Goal: Information Seeking & Learning: Learn about a topic

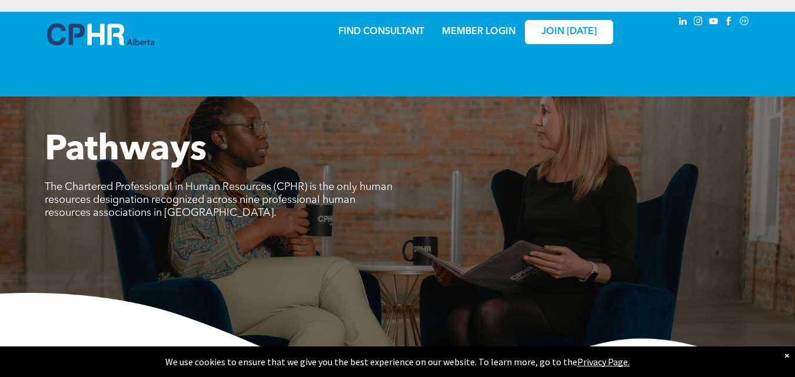
click at [787, 355] on div "×" at bounding box center [786, 356] width 5 height 12
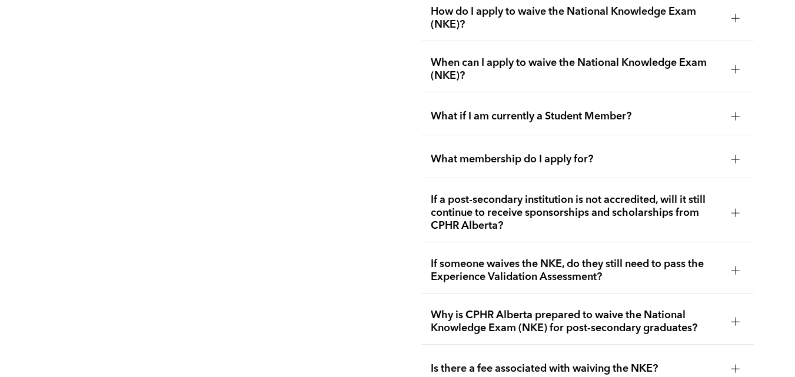
scroll to position [2117, 0]
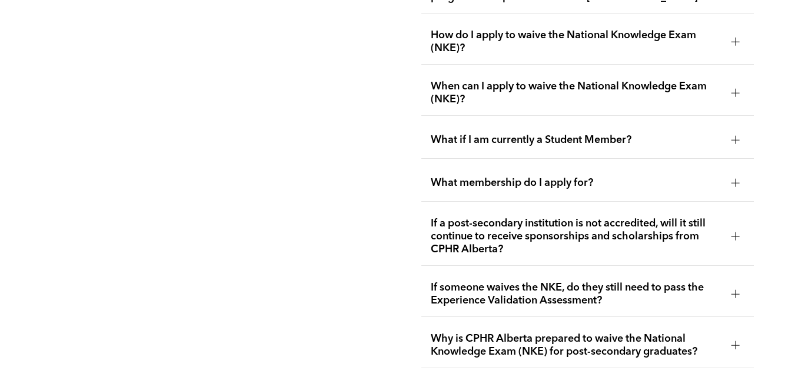
click at [738, 38] on div at bounding box center [735, 42] width 8 height 8
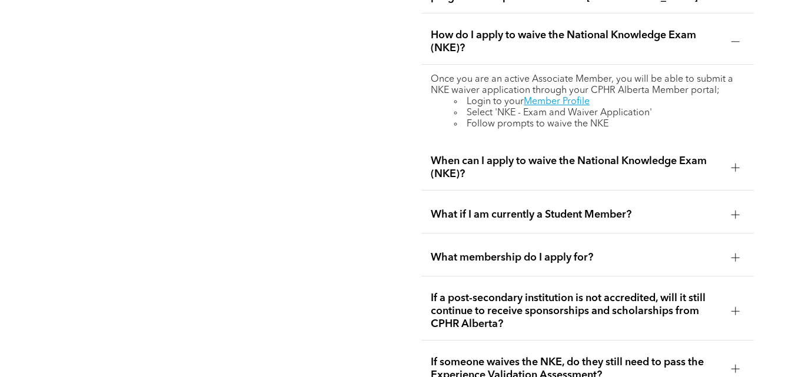
click at [738, 38] on div at bounding box center [735, 42] width 8 height 8
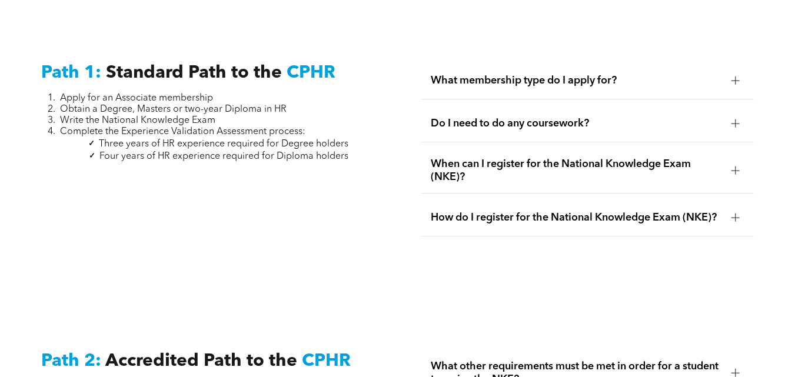
scroll to position [1514, 0]
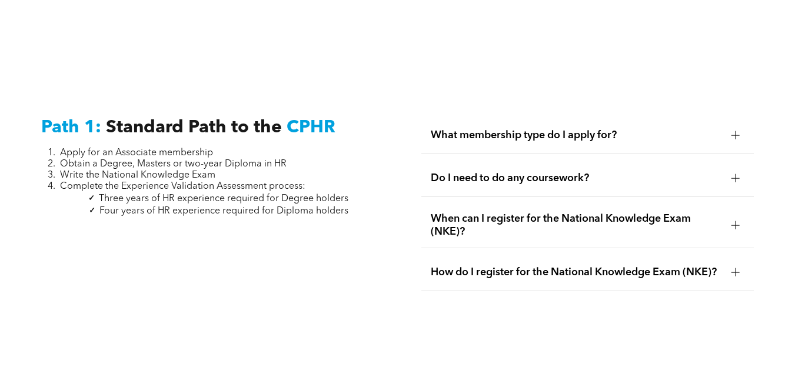
click at [680, 172] on span "Do I need to do any coursework?" at bounding box center [576, 178] width 291 height 13
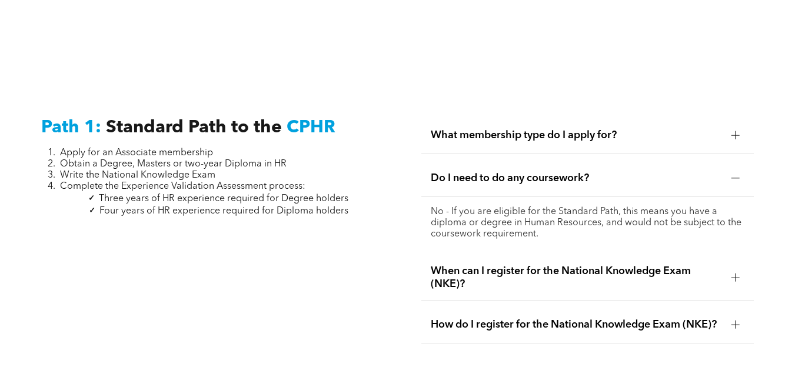
click at [680, 172] on span "Do I need to do any coursework?" at bounding box center [576, 178] width 291 height 13
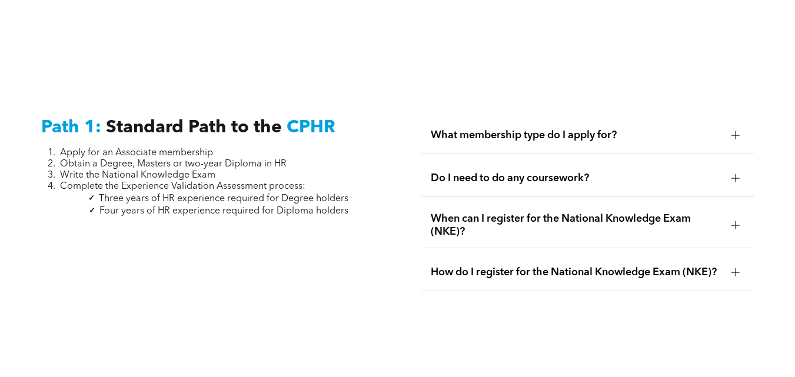
click at [677, 212] on span "When can I register for the National Knowledge Exam (NKE)?" at bounding box center [576, 225] width 291 height 26
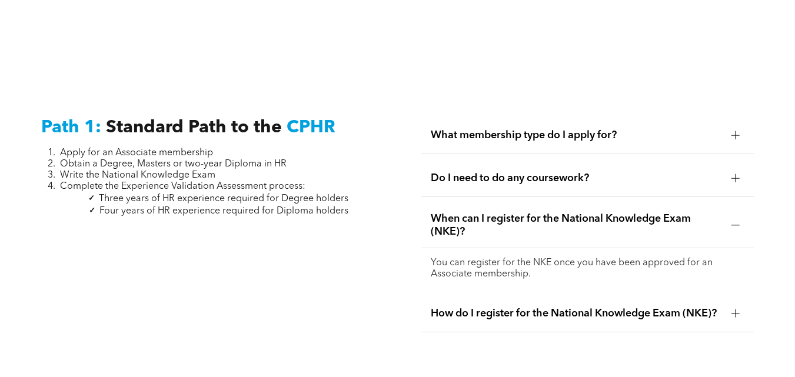
click at [677, 212] on span "When can I register for the National Knowledge Exam (NKE)?" at bounding box center [576, 225] width 291 height 26
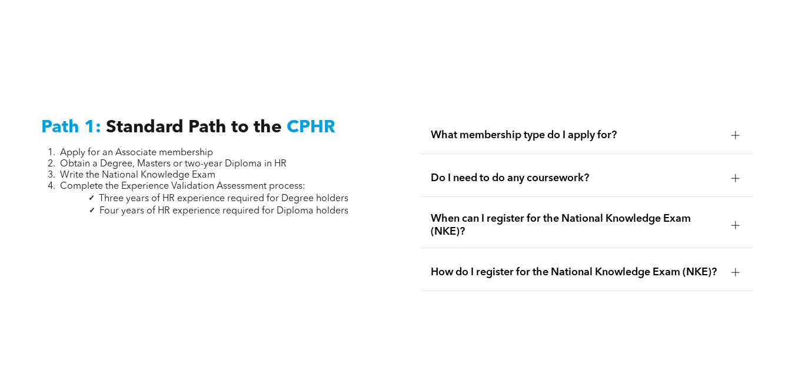
click at [651, 129] on span "What membership type do I apply for?" at bounding box center [576, 135] width 291 height 13
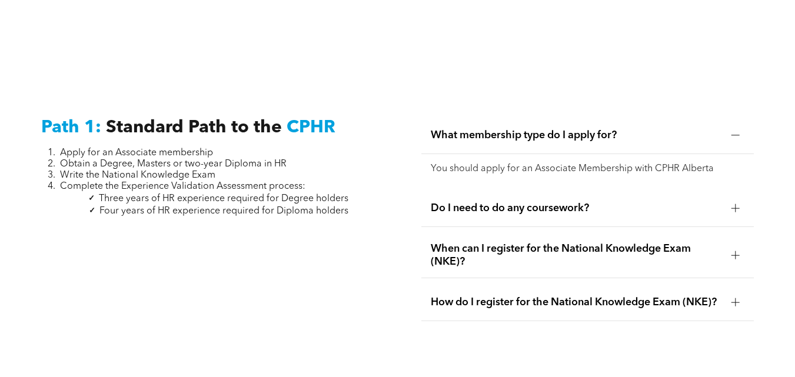
click at [651, 129] on span "What membership type do I apply for?" at bounding box center [576, 135] width 291 height 13
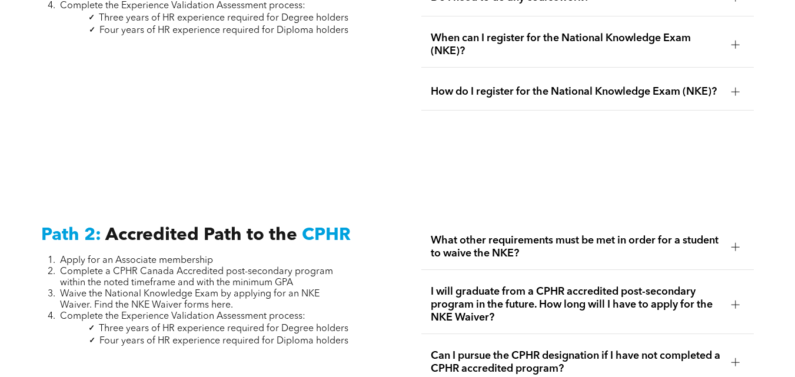
scroll to position [1718, 0]
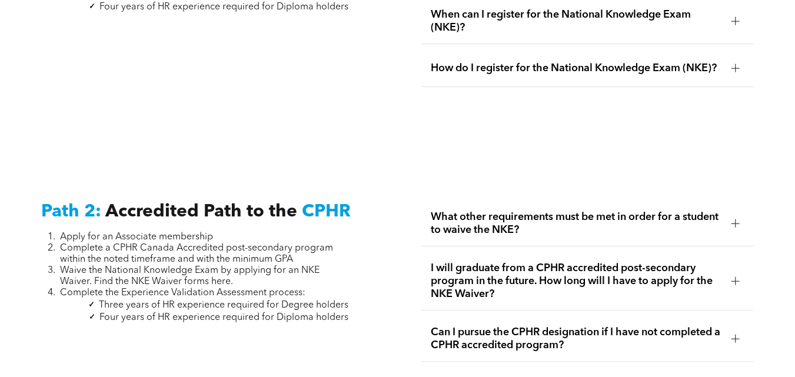
click at [724, 323] on div "Can I pursue the CPHR designation if I have not completed a CPHR accredited pro…" at bounding box center [587, 339] width 332 height 45
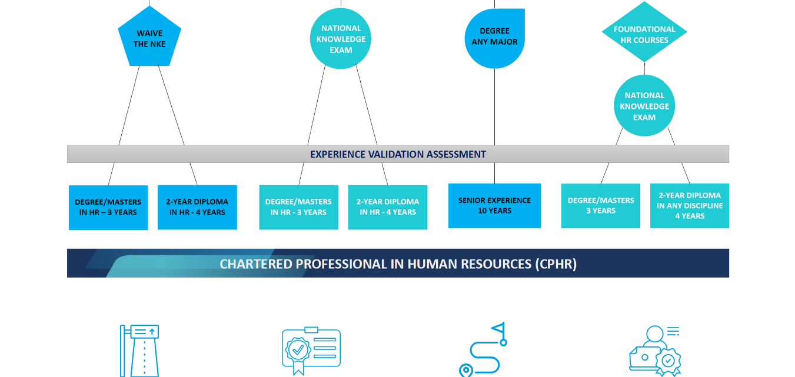
scroll to position [0, 0]
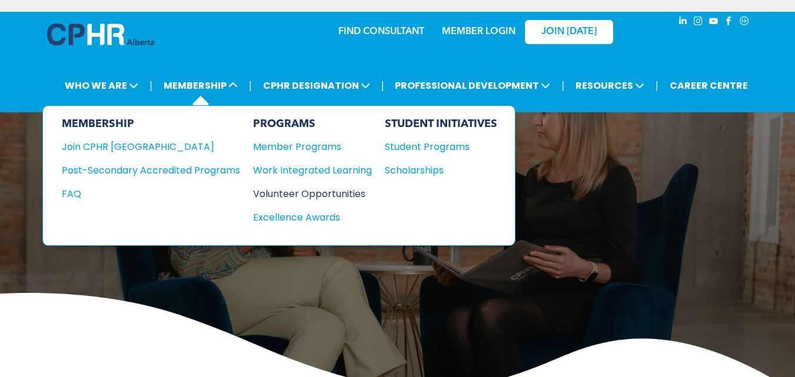
click at [282, 195] on div "Volunteer Opportunities" at bounding box center [306, 194] width 107 height 15
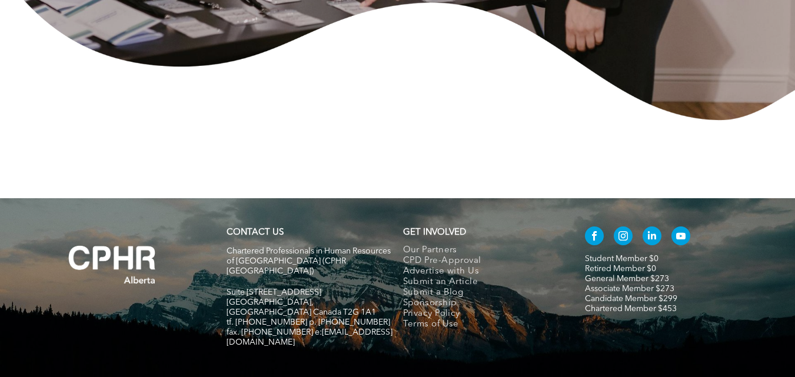
scroll to position [2020, 0]
